Goal: Find specific page/section: Find specific page/section

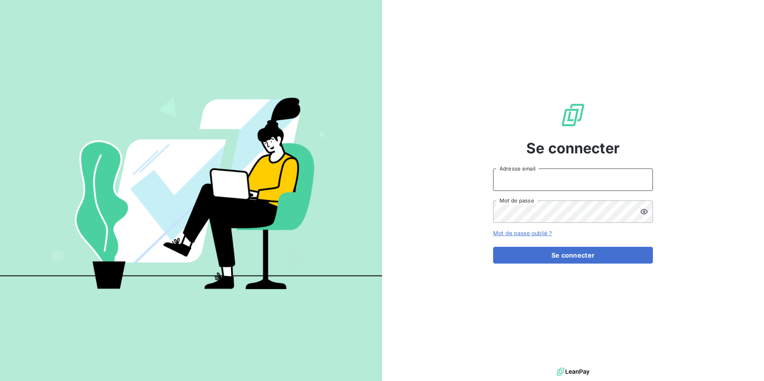
click at [563, 171] on input "Adresse email" at bounding box center [573, 180] width 160 height 22
type input "[EMAIL_ADDRESS][DOMAIN_NAME]"
click at [493, 247] on button "Se connecter" at bounding box center [573, 255] width 160 height 17
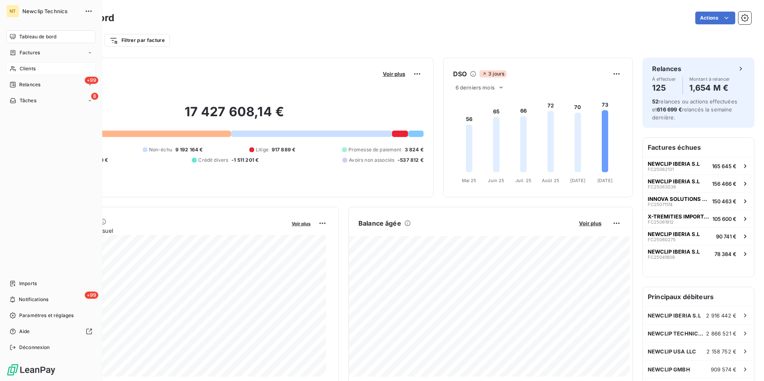
click at [34, 68] on span "Clients" at bounding box center [28, 68] width 16 height 7
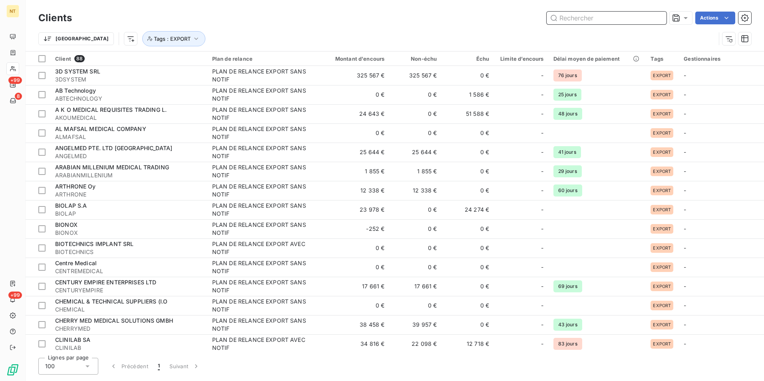
click at [630, 18] on input "text" at bounding box center [607, 18] width 120 height 13
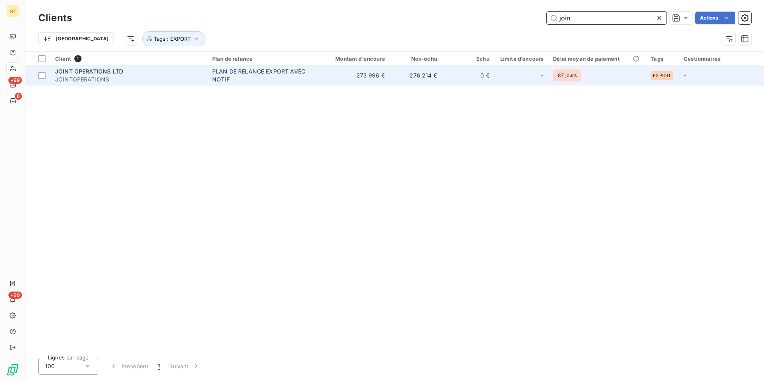
type input "join"
click at [325, 76] on td "273 996 €" at bounding box center [354, 75] width 70 height 19
click at [323, 74] on td "273 996 €" at bounding box center [354, 75] width 70 height 19
click at [237, 74] on div "PLAN DE RELANCE EXPORT AVEC NOTIF" at bounding box center [262, 76] width 100 height 16
click at [100, 78] on span "JOINTOPERATIONS" at bounding box center [128, 80] width 147 height 8
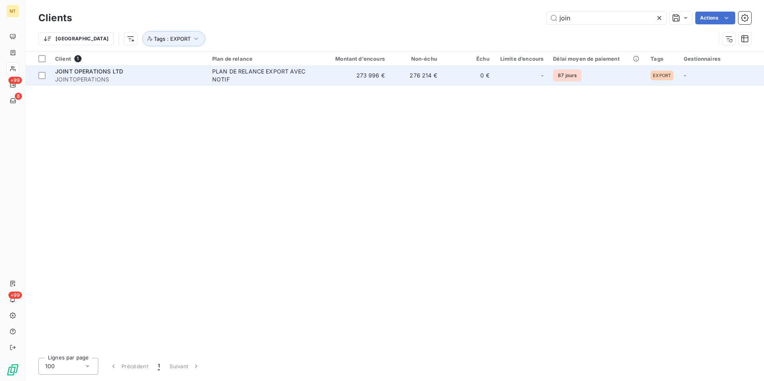
click at [540, 74] on div "-" at bounding box center [521, 75] width 44 height 13
click at [482, 76] on td "0 €" at bounding box center [468, 75] width 52 height 19
click at [479, 73] on td "0 €" at bounding box center [468, 75] width 52 height 19
click at [412, 79] on td "276 214 €" at bounding box center [416, 75] width 52 height 19
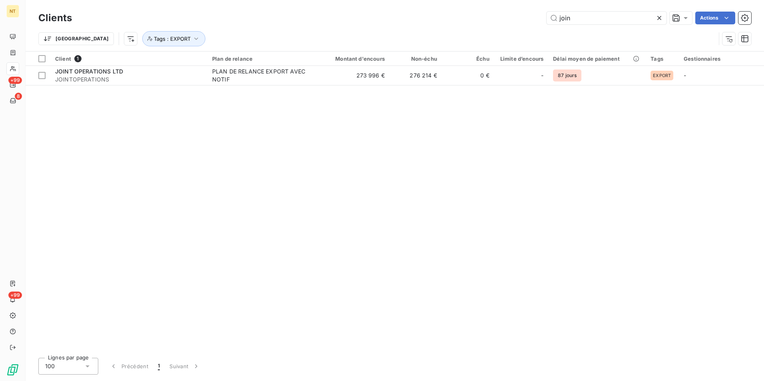
click at [214, 132] on div "Client 1 Plan de relance Montant d'encours Non-échu Échu Limite d’encours Délai…" at bounding box center [395, 202] width 738 height 300
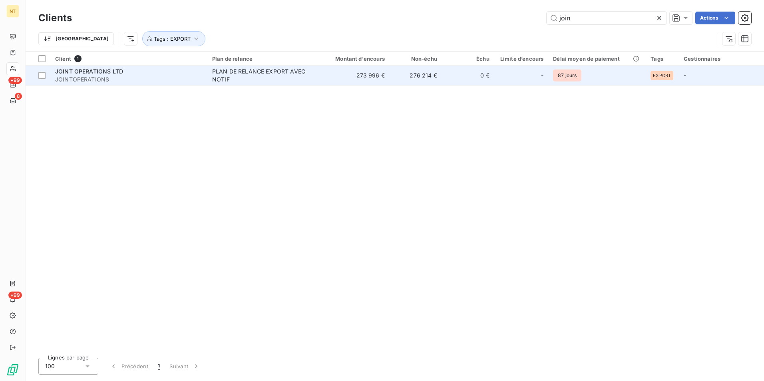
click at [82, 72] on span "JOINT OPERATIONS LTD" at bounding box center [89, 71] width 68 height 7
click at [85, 70] on span "JOINT OPERATIONS LTD" at bounding box center [89, 71] width 68 height 7
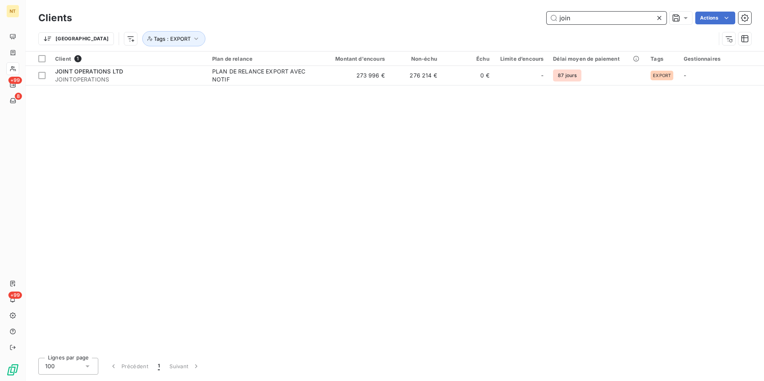
click at [590, 20] on input "join" at bounding box center [607, 18] width 120 height 13
click at [658, 17] on icon at bounding box center [659, 18] width 4 height 4
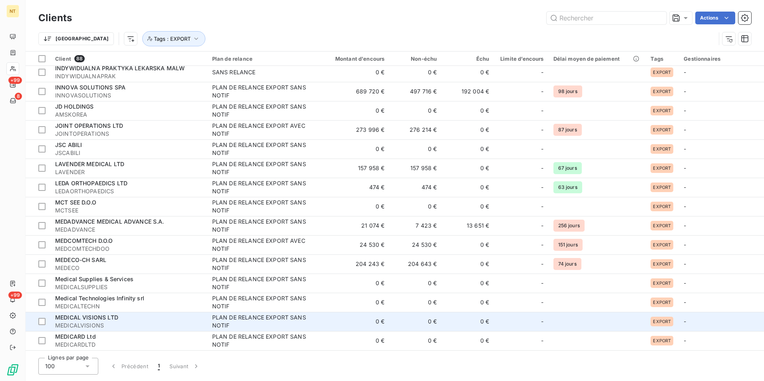
scroll to position [639, 0]
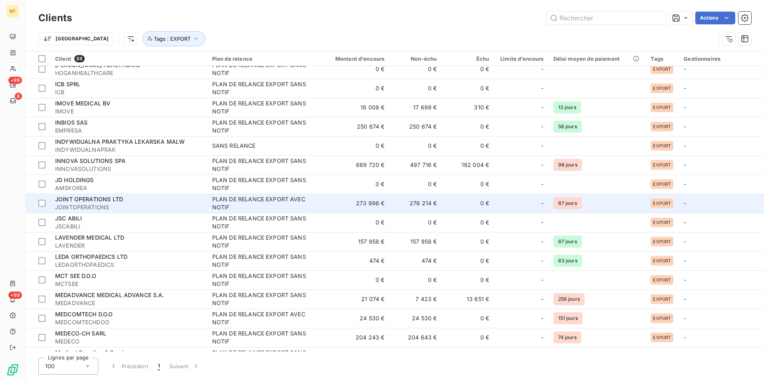
click at [107, 201] on span "JOINT OPERATIONS LTD" at bounding box center [89, 199] width 68 height 7
click at [147, 200] on div "JOINT OPERATIONS LTD" at bounding box center [128, 199] width 147 height 8
drag, startPoint x: 147, startPoint y: 200, endPoint x: 155, endPoint y: 197, distance: 8.3
click at [147, 200] on div "JOINT OPERATIONS LTD" at bounding box center [128, 199] width 147 height 8
click at [276, 200] on div "PLAN DE RELANCE EXPORT AVEC NOTIF" at bounding box center [262, 203] width 100 height 16
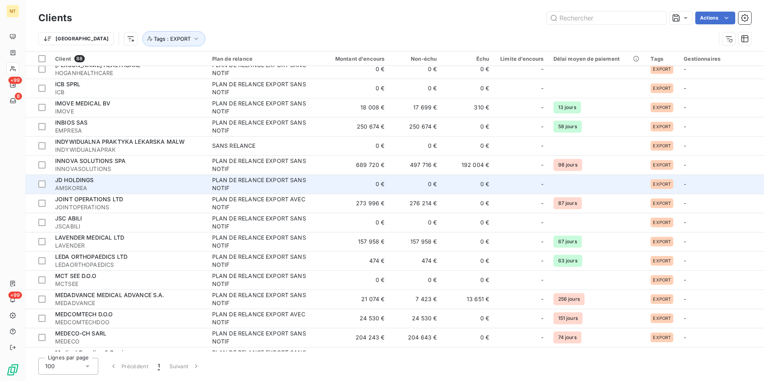
click at [619, 192] on td at bounding box center [598, 184] width 98 height 19
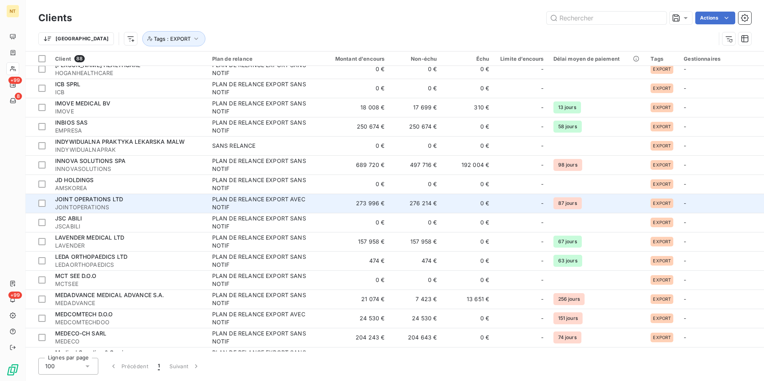
click at [611, 201] on td "87 jours" at bounding box center [598, 203] width 98 height 19
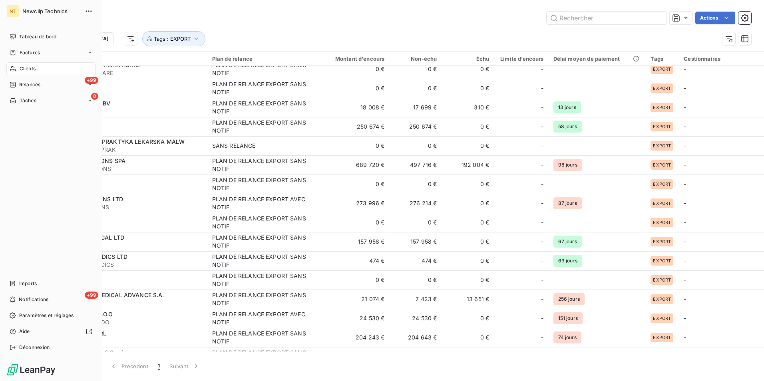
drag, startPoint x: 22, startPoint y: 194, endPoint x: 79, endPoint y: 196, distance: 56.8
click at [25, 194] on div "Tableau de bord Factures Clients +99 Relances 8 Tâches Imports +99 Notification…" at bounding box center [50, 192] width 89 height 324
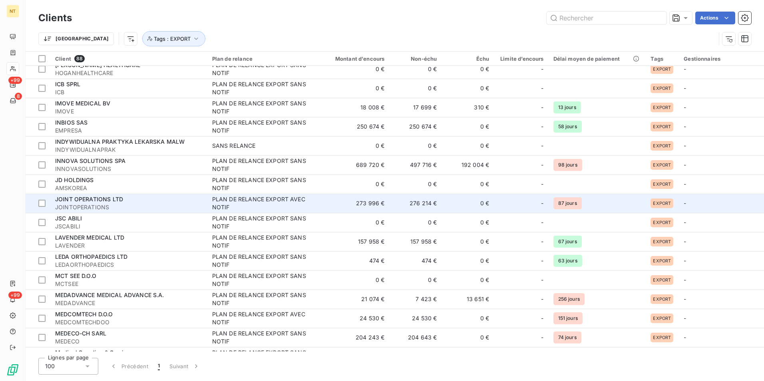
click at [159, 204] on span "JOINTOPERATIONS" at bounding box center [128, 207] width 147 height 8
click at [147, 203] on div "JOINT OPERATIONS LTD" at bounding box center [128, 199] width 147 height 8
click at [146, 202] on div "JOINT OPERATIONS LTD" at bounding box center [128, 199] width 147 height 8
click at [146, 199] on div "JOINT OPERATIONS LTD" at bounding box center [128, 199] width 147 height 8
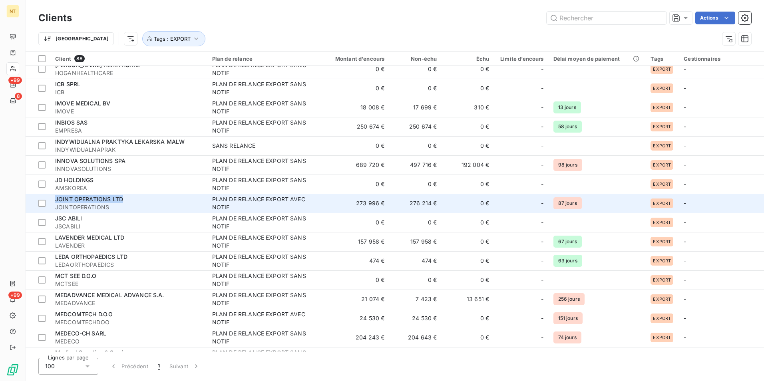
click at [146, 199] on div "JOINT OPERATIONS LTD" at bounding box center [128, 199] width 147 height 8
click at [146, 201] on div "JOINT OPERATIONS LTD" at bounding box center [128, 199] width 147 height 8
drag, startPoint x: 146, startPoint y: 201, endPoint x: 103, endPoint y: 207, distance: 44.0
click at [104, 207] on span "JOINTOPERATIONS" at bounding box center [128, 207] width 147 height 8
click at [92, 209] on span "JOINTOPERATIONS" at bounding box center [128, 207] width 147 height 8
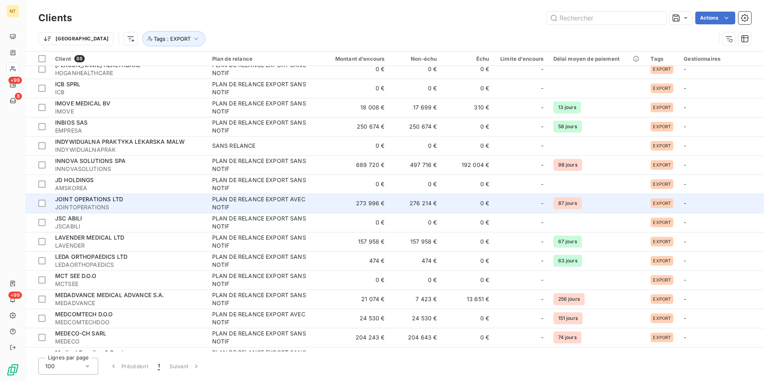
drag, startPoint x: 91, startPoint y: 207, endPoint x: 90, endPoint y: 203, distance: 4.9
click at [90, 205] on span "JOINTOPERATIONS" at bounding box center [128, 207] width 147 height 8
click at [90, 202] on span "JOINT OPERATIONS LTD" at bounding box center [89, 199] width 68 height 7
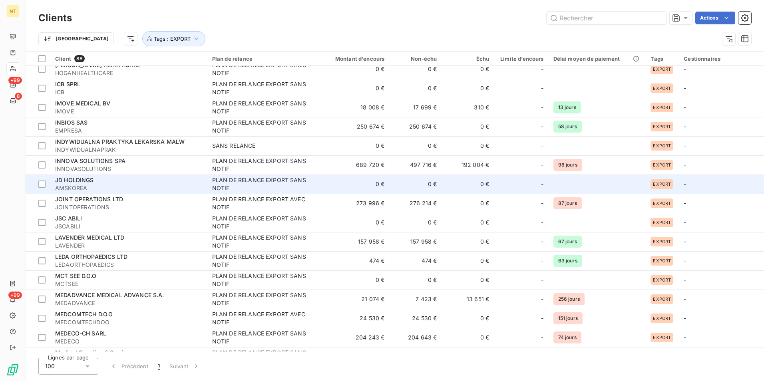
drag, startPoint x: 90, startPoint y: 199, endPoint x: 90, endPoint y: 187, distance: 12.8
click at [90, 191] on tbody "3D SYSTEM SRL 3DSYSTEM PLAN DE RELANCE EXPORT SANS NOTIF 325 567 € 325 567 € 0 …" at bounding box center [395, 271] width 738 height 1688
drag, startPoint x: 90, startPoint y: 187, endPoint x: 88, endPoint y: 175, distance: 11.4
click at [88, 175] on td "JD HOLDINGS AMSKOREA" at bounding box center [128, 184] width 157 height 19
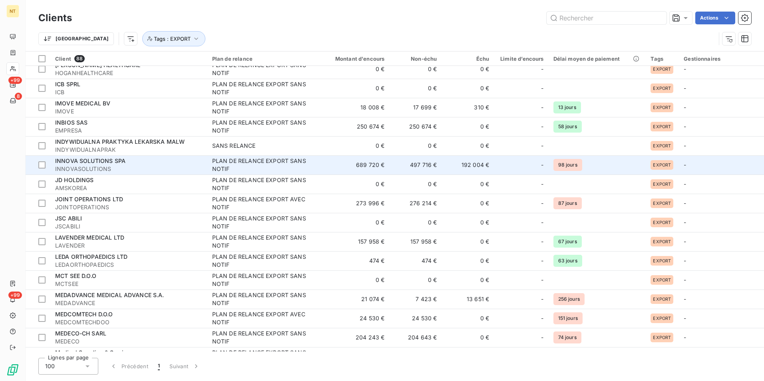
drag, startPoint x: 87, startPoint y: 179, endPoint x: 98, endPoint y: 161, distance: 20.4
click at [88, 179] on span "JD HOLDINGS" at bounding box center [74, 180] width 39 height 7
click at [105, 163] on span "INNOVA SOLUTIONS SPA" at bounding box center [90, 160] width 70 height 7
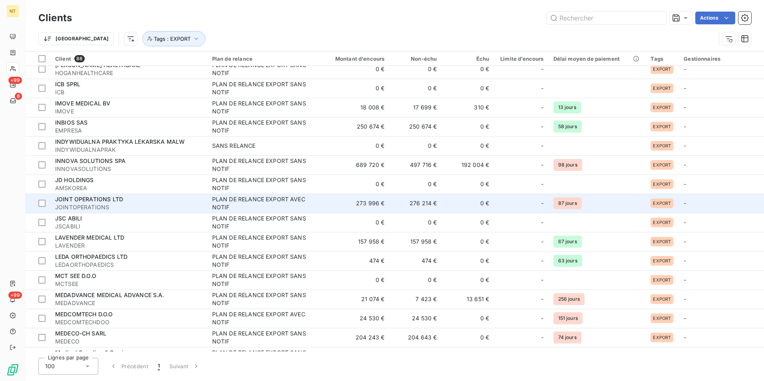
drag, startPoint x: 104, startPoint y: 201, endPoint x: 99, endPoint y: 203, distance: 5.4
click at [104, 201] on span "JOINT OPERATIONS LTD" at bounding box center [89, 199] width 68 height 7
click at [85, 203] on span "JOINTOPERATIONS" at bounding box center [128, 207] width 147 height 8
click at [84, 203] on span "JOINTOPERATIONS" at bounding box center [128, 207] width 147 height 8
click at [85, 203] on div "JOINT OPERATIONS LTD" at bounding box center [128, 199] width 147 height 8
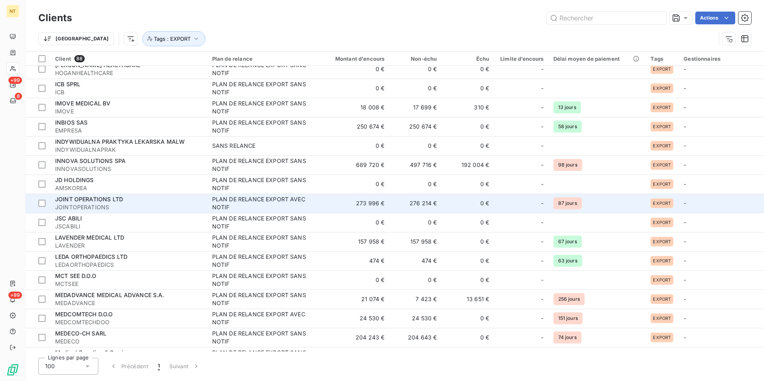
drag, startPoint x: 85, startPoint y: 203, endPoint x: 171, endPoint y: 210, distance: 85.8
click at [171, 210] on span "JOINTOPERATIONS" at bounding box center [128, 207] width 147 height 8
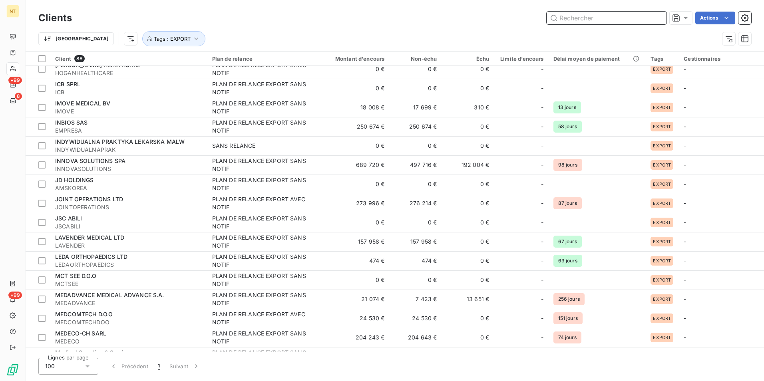
click at [599, 16] on input "text" at bounding box center [607, 18] width 120 height 13
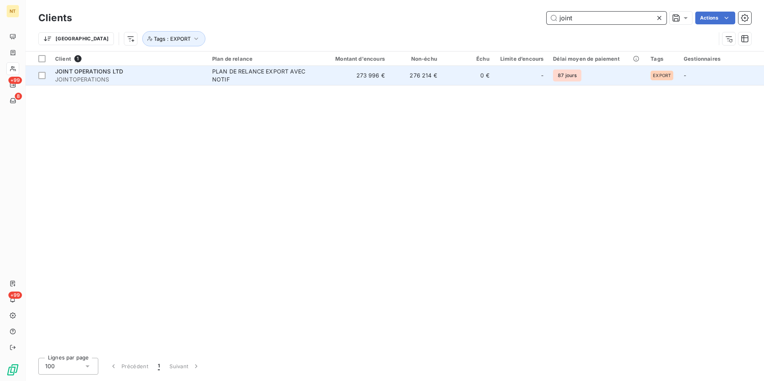
type input "joint"
click at [364, 70] on td "273 996 €" at bounding box center [354, 75] width 70 height 19
click at [364, 71] on td "273 996 €" at bounding box center [354, 75] width 70 height 19
click at [365, 72] on td "273 996 €" at bounding box center [354, 75] width 70 height 19
click at [306, 72] on div "PLAN DE RELANCE EXPORT AVEC NOTIF" at bounding box center [262, 76] width 100 height 16
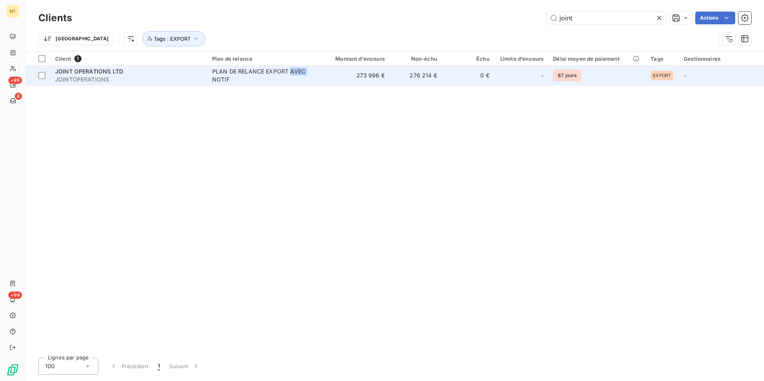
click at [306, 73] on div "PLAN DE RELANCE EXPORT AVEC NOTIF" at bounding box center [262, 76] width 100 height 16
drag, startPoint x: 306, startPoint y: 73, endPoint x: 229, endPoint y: 83, distance: 78.2
click at [229, 84] on td "PLAN DE RELANCE EXPORT AVEC NOTIF" at bounding box center [263, 75] width 112 height 19
click at [228, 82] on div "PLAN DE RELANCE EXPORT AVEC NOTIF" at bounding box center [262, 76] width 100 height 16
click at [40, 73] on div at bounding box center [41, 75] width 7 height 7
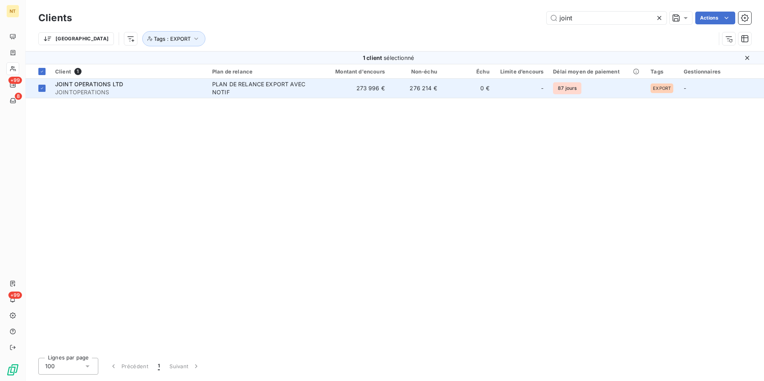
click at [224, 96] on div "PLAN DE RELANCE EXPORT AVEC NOTIF" at bounding box center [262, 88] width 100 height 16
click at [225, 96] on div "PLAN DE RELANCE EXPORT AVEC NOTIF" at bounding box center [262, 88] width 100 height 16
click at [44, 88] on icon at bounding box center [42, 88] width 5 height 5
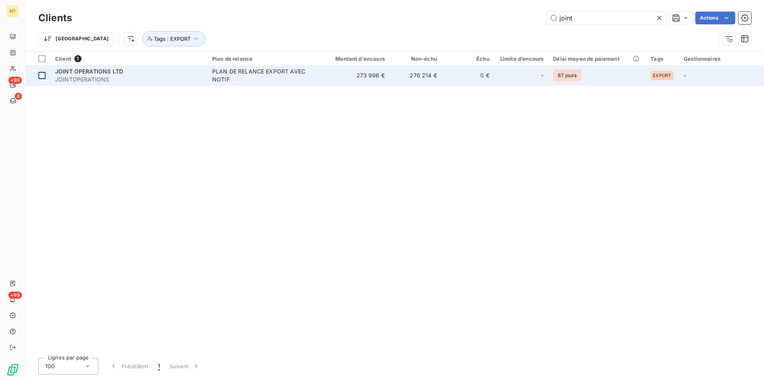
click at [148, 82] on span "JOINTOPERATIONS" at bounding box center [128, 80] width 147 height 8
click at [149, 82] on span "JOINTOPERATIONS" at bounding box center [128, 80] width 147 height 8
drag, startPoint x: 149, startPoint y: 82, endPoint x: 185, endPoint y: 82, distance: 36.0
click at [153, 82] on span "JOINTOPERATIONS" at bounding box center [128, 80] width 147 height 8
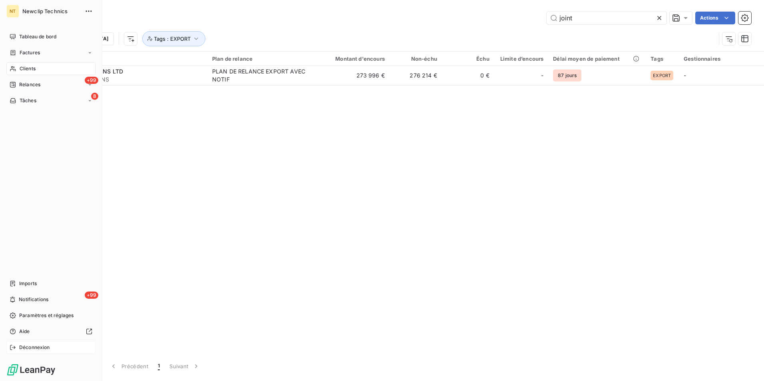
click at [46, 350] on span "Déconnexion" at bounding box center [34, 347] width 31 height 7
